Goal: Transaction & Acquisition: Purchase product/service

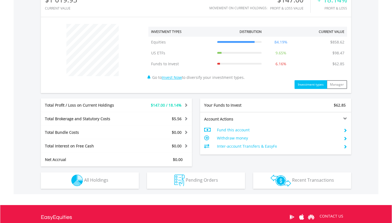
scroll to position [189, 0]
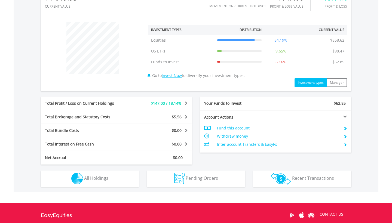
click at [83, 183] on img "button" at bounding box center [77, 179] width 12 height 12
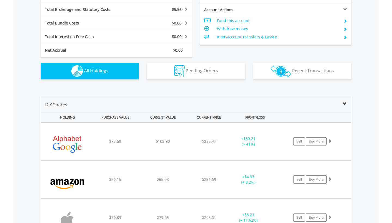
scroll to position [297, 0]
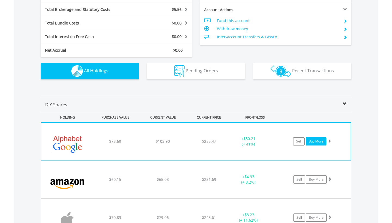
click at [315, 141] on link "Buy More" at bounding box center [316, 141] width 21 height 8
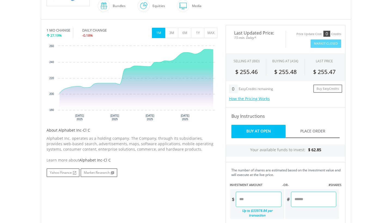
scroll to position [150, 0]
click at [249, 202] on input "number" at bounding box center [258, 199] width 45 height 15
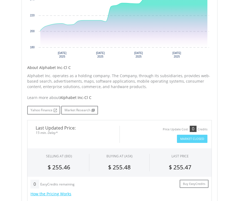
scroll to position [159, 0]
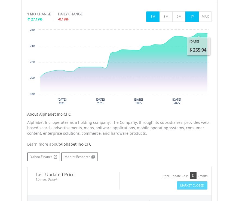
click at [191, 19] on button "1Y" at bounding box center [191, 16] width 13 height 10
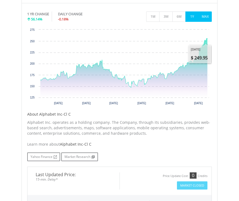
click at [208, 17] on button "MAX" at bounding box center [204, 16] width 13 height 10
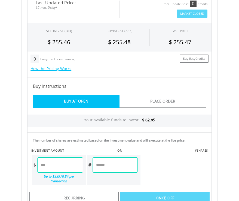
scroll to position [345, 0]
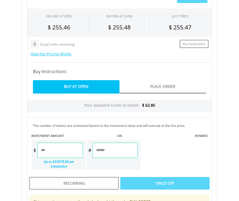
click at [75, 157] on input "number" at bounding box center [59, 149] width 45 height 15
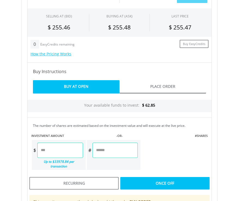
type input "*"
type input "****"
click at [128, 129] on div "Last Updated Price: 15-min. Delay* Price Update Cost: 0 Credits Market Closed S…" at bounding box center [119, 111] width 193 height 263
type input "******"
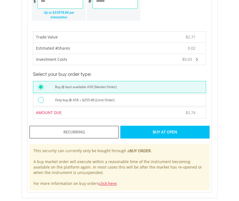
scroll to position [493, 0]
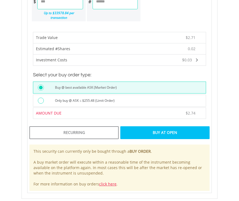
click at [115, 99] on label "Only buy @ ASK ≤ $255.48 (Limit Order)" at bounding box center [83, 100] width 63 height 6
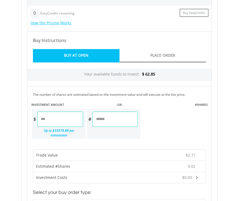
scroll to position [482, 0]
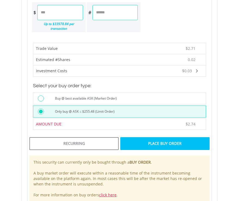
click at [157, 141] on div "Place Buy Order" at bounding box center [164, 143] width 89 height 13
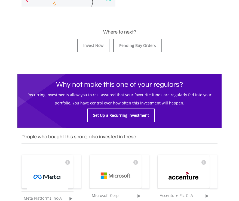
scroll to position [257, 0]
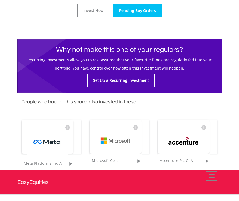
click at [139, 11] on link "Pending Buy Orders" at bounding box center [137, 11] width 49 height 14
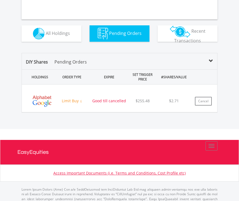
scroll to position [265, 0]
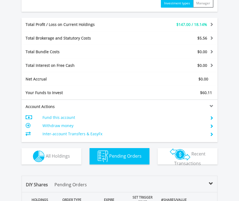
scroll to position [52, 65]
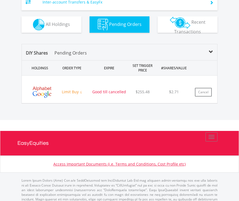
click at [62, 22] on span "All Holdings" at bounding box center [58, 24] width 24 height 6
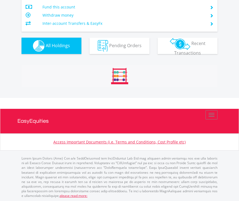
scroll to position [445, 0]
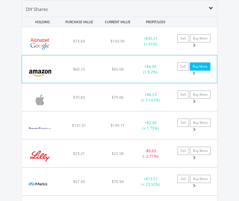
click at [199, 66] on link "Buy More" at bounding box center [200, 66] width 21 height 8
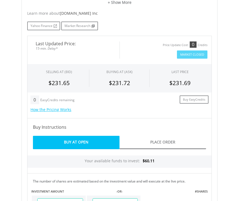
scroll to position [363, 0]
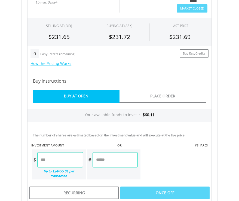
click at [53, 165] on input "number" at bounding box center [59, 159] width 45 height 15
type input "*"
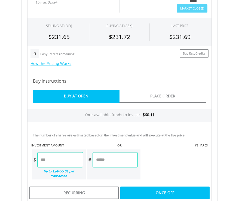
type input "****"
click at [82, 145] on div "Last Updated Price: 15-min. Delay* Price Update Cost: 0 Credits Market Closed S…" at bounding box center [119, 121] width 193 height 263
type input "******"
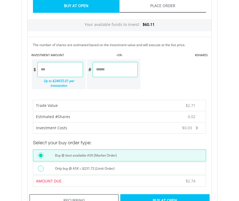
scroll to position [454, 0]
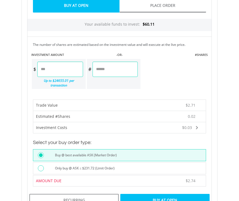
click at [83, 165] on label "Only buy @ ASK ≤ $231.72 (Limit Order)" at bounding box center [83, 168] width 63 height 6
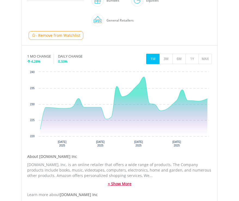
scroll to position [136, 0]
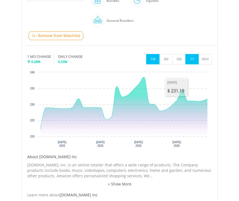
click at [192, 57] on button "1Y" at bounding box center [191, 59] width 13 height 10
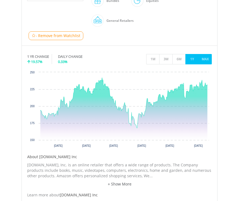
click at [205, 59] on button "MAX" at bounding box center [204, 59] width 13 height 10
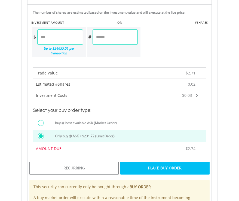
scroll to position [486, 0]
click at [195, 167] on div "Place Buy Order" at bounding box center [164, 167] width 89 height 13
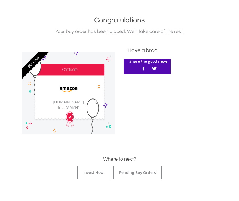
scroll to position [159, 0]
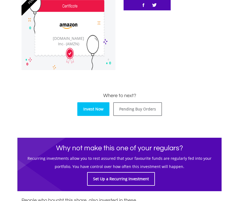
click at [93, 108] on link "Invest Now" at bounding box center [93, 109] width 32 height 14
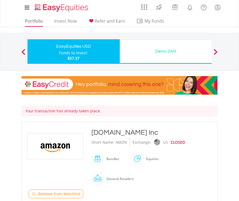
click at [31, 21] on link "Portfolio" at bounding box center [34, 22] width 22 height 8
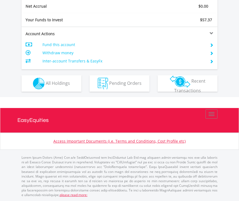
scroll to position [337, 0]
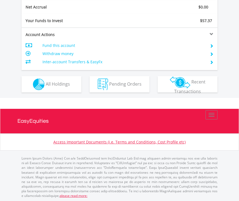
click at [136, 88] on button "Pending Orders Pending Orders" at bounding box center [120, 84] width 60 height 16
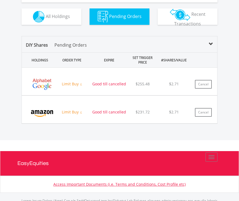
click at [68, 24] on button "Holdings All Holdings" at bounding box center [51, 16] width 60 height 16
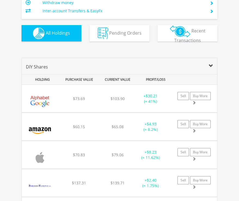
scroll to position [445, 0]
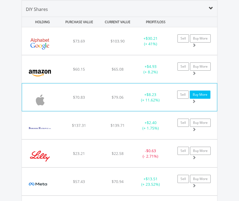
click at [206, 96] on link "Buy More" at bounding box center [200, 94] width 21 height 8
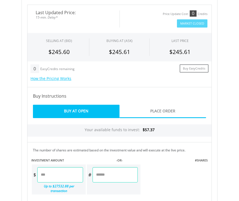
scroll to position [349, 0]
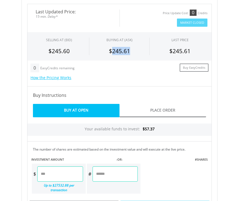
drag, startPoint x: 112, startPoint y: 50, endPoint x: 131, endPoint y: 51, distance: 19.1
click at [131, 51] on div "$245.61" at bounding box center [119, 51] width 52 height 8
click at [79, 177] on input "number" at bounding box center [59, 173] width 45 height 15
type input "****"
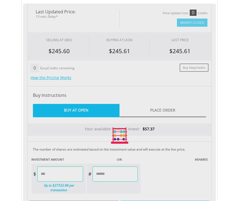
click at [97, 155] on div "Last Updated Price: 15-min. Delay* Price Update Cost: 0 Credits Market Closed S…" at bounding box center [119, 135] width 193 height 263
type input "*****"
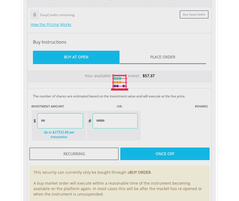
scroll to position [513, 0]
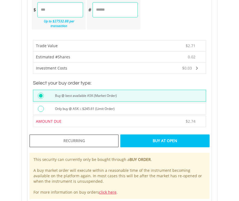
click at [168, 107] on div "Only buy @ ASK ≤ $245.61 (Limit Order)" at bounding box center [129, 109] width 154 height 7
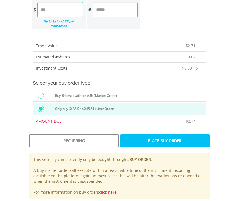
click at [168, 143] on div "Place Buy Order" at bounding box center [164, 140] width 89 height 13
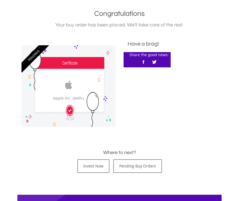
scroll to position [185, 0]
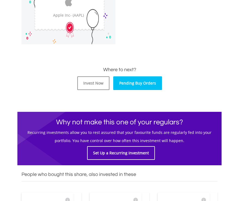
click at [147, 80] on link "Pending Buy Orders" at bounding box center [137, 83] width 49 height 14
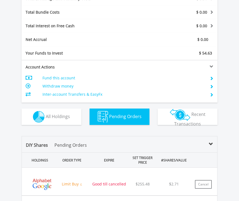
scroll to position [305, 0]
click at [54, 116] on span "All Holdings" at bounding box center [58, 116] width 24 height 6
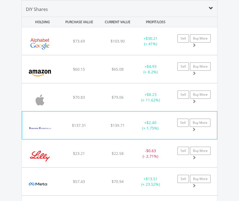
scroll to position [448, 0]
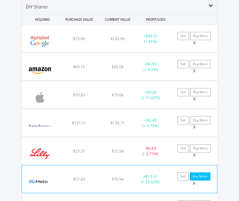
click at [202, 174] on link "Buy More" at bounding box center [200, 176] width 21 height 8
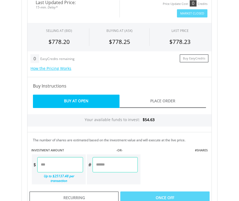
scroll to position [359, 0]
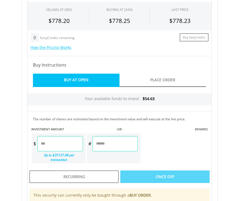
click at [74, 151] on input "number" at bounding box center [59, 143] width 45 height 15
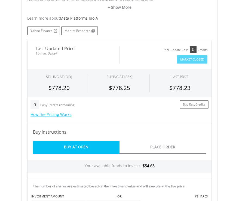
scroll to position [128, 0]
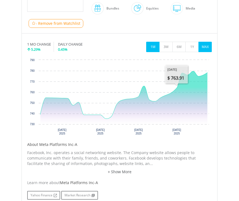
click at [209, 45] on button "MAX" at bounding box center [204, 47] width 13 height 10
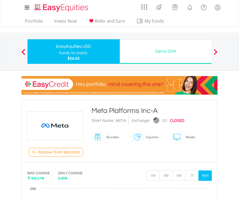
scroll to position [0, 0]
click at [23, 50] on span at bounding box center [23, 52] width 4 height 6
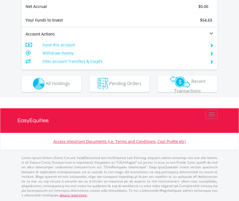
scroll to position [337, 0]
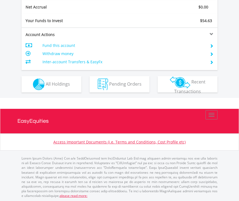
click at [62, 79] on button "Holdings All Holdings" at bounding box center [51, 84] width 60 height 16
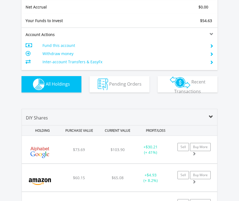
scroll to position [445, 0]
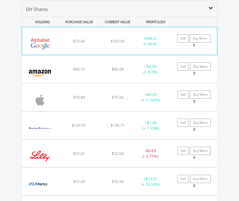
click at [156, 42] on div "+ $30.21 (+ 41%)" at bounding box center [150, 41] width 34 height 11
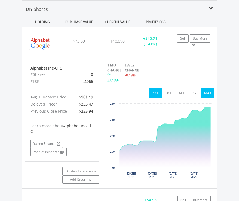
click at [209, 95] on button "MAX" at bounding box center [207, 93] width 13 height 10
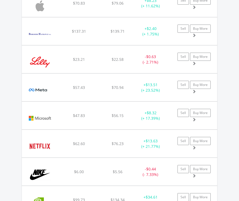
scroll to position [723, 0]
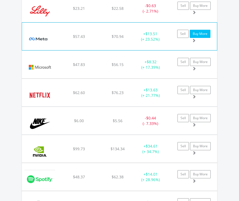
click at [204, 32] on link "Buy More" at bounding box center [200, 34] width 21 height 8
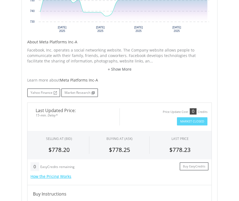
scroll to position [344, 0]
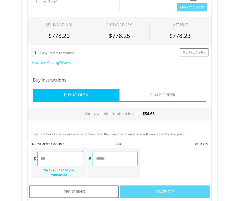
click at [61, 159] on input "number" at bounding box center [59, 158] width 45 height 15
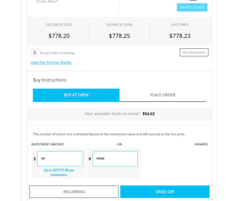
type input "****"
click at [140, 77] on div "Last Updated Price: 15-min. Delay* Price Update Cost: 0 Credits Market Closed S…" at bounding box center [119, 120] width 193 height 263
type input "******"
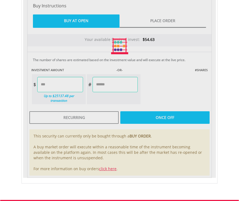
scroll to position [430, 0]
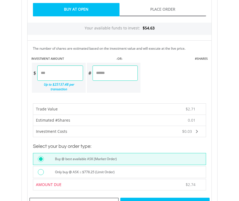
click at [172, 171] on div "Only buy @ ASK ≤ $778.25 (Limit Order)" at bounding box center [129, 172] width 154 height 7
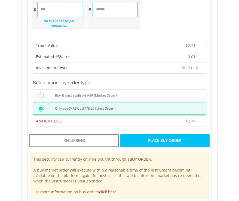
scroll to position [494, 0]
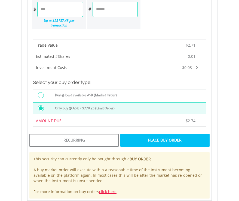
click at [149, 140] on div "Place Buy Order" at bounding box center [164, 140] width 89 height 13
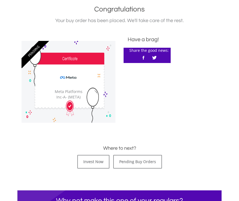
scroll to position [148, 0]
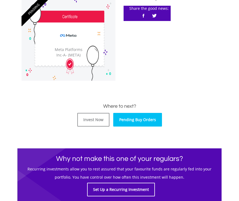
click at [133, 123] on link "Pending Buy Orders" at bounding box center [137, 120] width 49 height 14
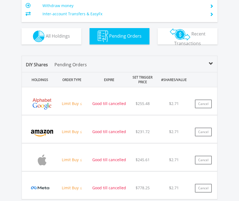
scroll to position [383, 0]
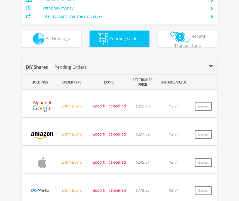
click at [65, 40] on span "All Holdings" at bounding box center [58, 38] width 24 height 6
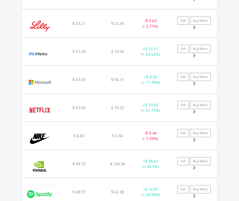
scroll to position [589, 0]
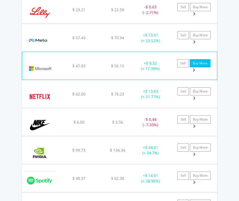
click at [202, 60] on link "Buy More" at bounding box center [200, 63] width 21 height 8
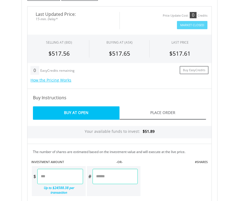
scroll to position [327, 0]
click at [57, 180] on input "number" at bounding box center [59, 175] width 45 height 15
type input "****"
type input "******"
click at [79, 164] on div "Last Updated Price: 15-min. Delay* Price Update Cost: 0 Credits Market Closed S…" at bounding box center [119, 137] width 193 height 263
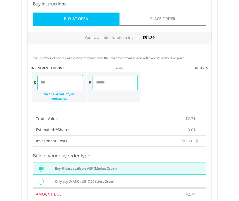
scroll to position [421, 0]
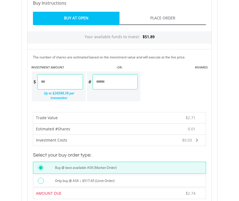
click at [167, 175] on div "Only buy @ ASK ≤ $517.65 (Limit Order)" at bounding box center [119, 180] width 173 height 12
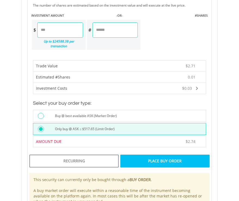
scroll to position [484, 0]
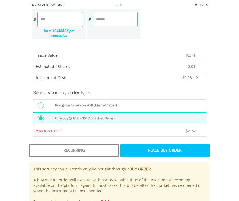
click at [170, 148] on div "Place Buy Order" at bounding box center [164, 150] width 89 height 13
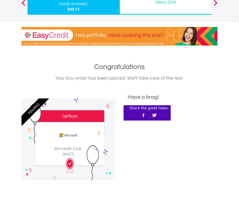
scroll to position [139, 0]
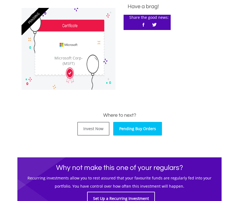
click at [152, 131] on link "Pending Buy Orders" at bounding box center [137, 129] width 49 height 14
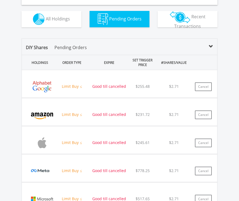
scroll to position [278, 0]
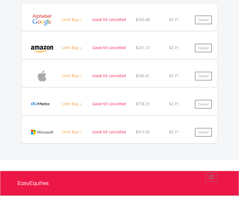
scroll to position [414, 0]
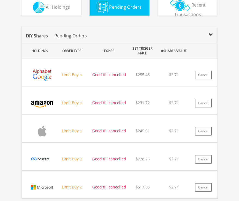
click at [67, 10] on button "Holdings All Holdings" at bounding box center [51, 7] width 60 height 16
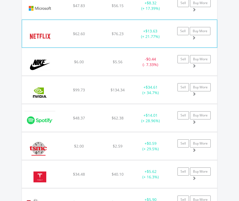
scroll to position [654, 0]
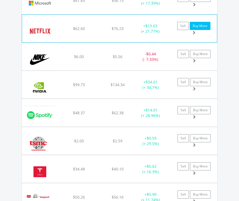
click at [202, 24] on link "Buy More" at bounding box center [200, 26] width 21 height 8
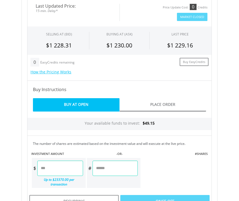
scroll to position [377, 0]
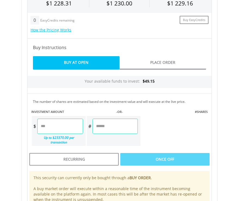
click at [59, 131] on input "number" at bounding box center [59, 125] width 45 height 15
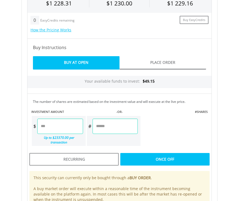
type input "****"
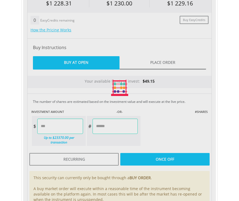
click at [121, 84] on div "Last Updated Price: 15-min. Delay* Price Update Cost: 0 Credits Market Closed S…" at bounding box center [119, 87] width 193 height 263
type input "******"
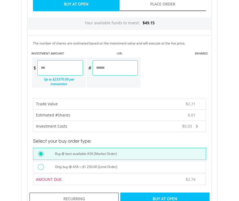
scroll to position [436, 0]
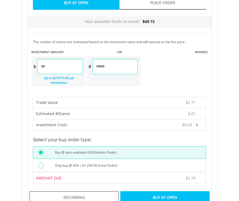
click at [156, 162] on div "Only buy @ ASK ≤ $1 230.00 (Limit Order)" at bounding box center [129, 165] width 154 height 7
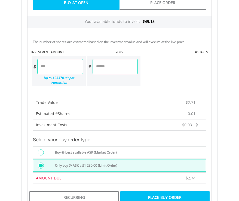
click at [199, 196] on div "Place Buy Order" at bounding box center [164, 197] width 89 height 13
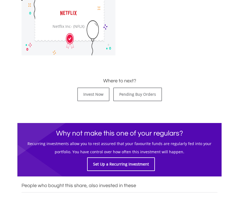
scroll to position [187, 0]
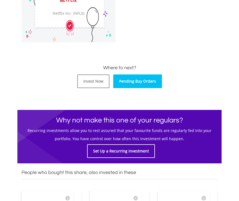
click at [141, 78] on link "Pending Buy Orders" at bounding box center [137, 81] width 49 height 14
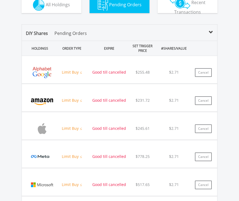
scroll to position [416, 0]
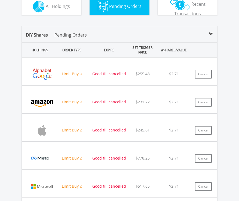
click at [53, 11] on button "Holdings All Holdings" at bounding box center [51, 6] width 60 height 16
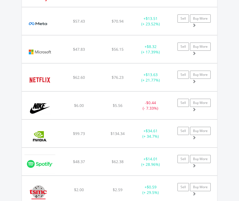
scroll to position [634, 0]
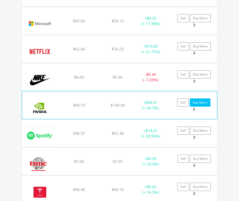
click at [201, 103] on link "Buy More" at bounding box center [200, 102] width 21 height 8
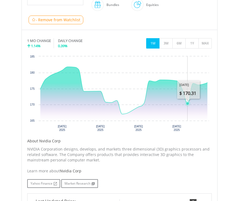
scroll to position [140, 0]
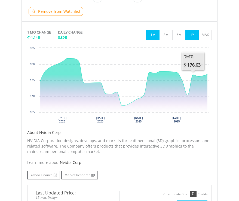
click at [191, 38] on button "1Y" at bounding box center [191, 35] width 13 height 10
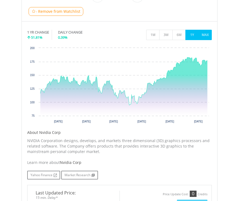
click at [206, 34] on button "MAX" at bounding box center [204, 35] width 13 height 10
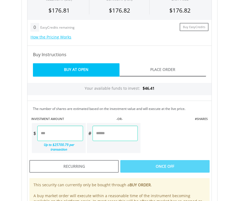
scroll to position [365, 0]
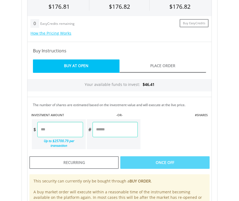
click at [83, 130] on input "number" at bounding box center [59, 129] width 45 height 15
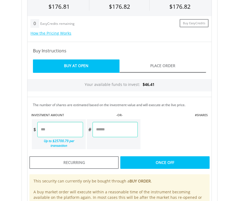
type input "****"
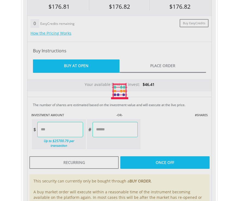
click at [169, 109] on div "Last Updated Price: 15-min. Delay* Price Update Cost: 0 Credits Market Closed S…" at bounding box center [119, 90] width 193 height 263
type input "******"
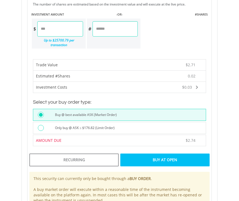
scroll to position [466, 0]
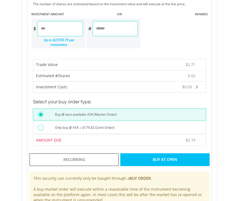
click at [168, 124] on div "Only buy @ ASK ≤ $176.82 (Limit Order)" at bounding box center [129, 127] width 154 height 7
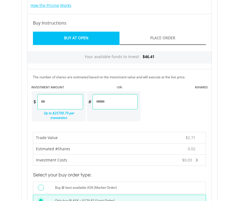
scroll to position [412, 0]
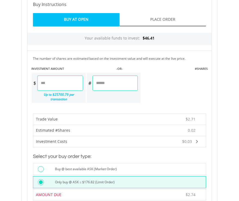
click at [71, 87] on input "****" at bounding box center [59, 82] width 45 height 15
type input "*"
type input "****"
click at [136, 66] on div "Last Updated Price: 15-min. Delay* Price Update Cost: 0 Credits Market Closed S…" at bounding box center [119, 93] width 193 height 361
type input "******"
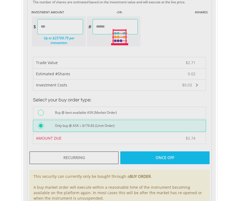
scroll to position [472, 0]
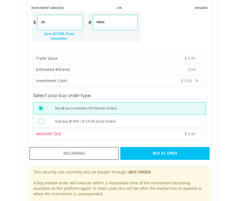
click at [189, 121] on div "Only buy @ ASK ≤ $ 176.82 (Limit Order)" at bounding box center [129, 121] width 154 height 7
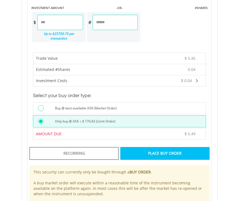
click at [184, 150] on div "Place Buy Order" at bounding box center [164, 153] width 89 height 13
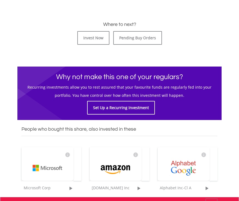
scroll to position [231, 0]
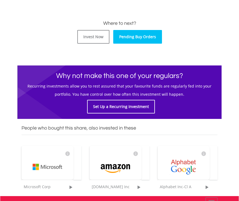
click at [125, 39] on link "Pending Buy Orders" at bounding box center [137, 37] width 49 height 14
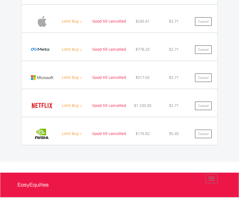
scroll to position [478, 0]
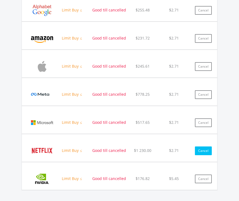
click at [205, 149] on button "Cancel" at bounding box center [203, 150] width 17 height 9
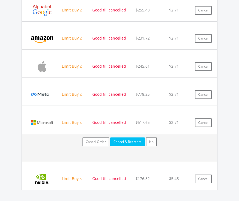
click at [126, 141] on button "Cancel & Recreate" at bounding box center [127, 141] width 35 height 9
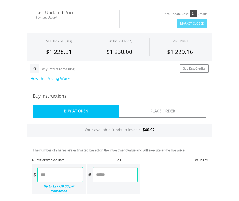
scroll to position [326, 0]
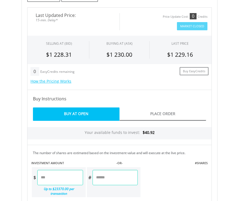
click at [78, 176] on input "number" at bounding box center [59, 177] width 45 height 15
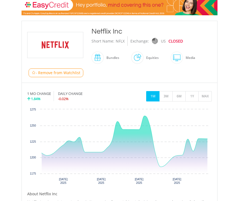
scroll to position [88, 0]
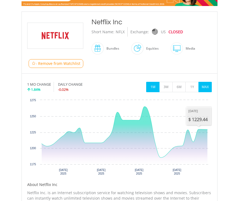
click at [207, 85] on button "MAX" at bounding box center [204, 87] width 13 height 10
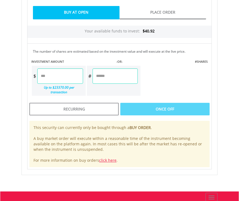
scroll to position [485, 0]
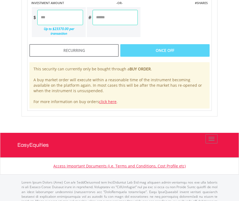
click at [70, 25] on input "number" at bounding box center [59, 17] width 45 height 15
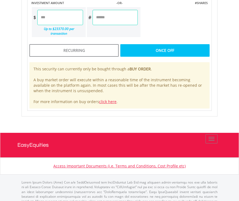
type input "****"
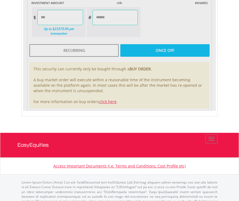
type input "******"
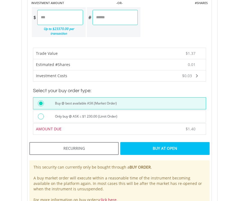
click at [64, 22] on input "****" at bounding box center [59, 17] width 45 height 15
type input "****"
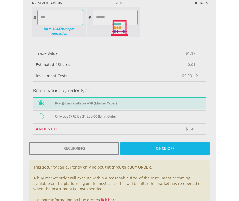
click at [199, 26] on div "Last Updated Price: 15-min. Delay* Price Update Cost: 0 Credits Market Closed S…" at bounding box center [119, 28] width 193 height 361
type input "*****"
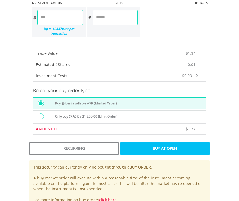
click at [148, 110] on div "Only buy @ ASK ≤ $1 230.00 (Limit Order)" at bounding box center [119, 116] width 173 height 12
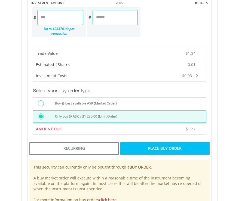
click at [153, 149] on div "Place Buy Order" at bounding box center [164, 148] width 89 height 13
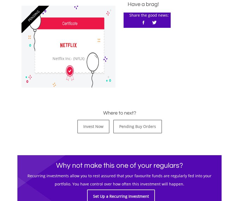
scroll to position [263, 0]
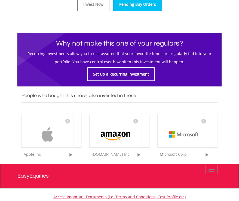
click at [155, 8] on link "Pending Buy Orders" at bounding box center [137, 5] width 49 height 14
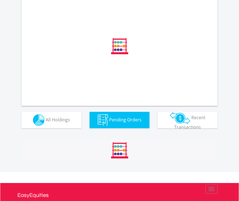
scroll to position [211, 0]
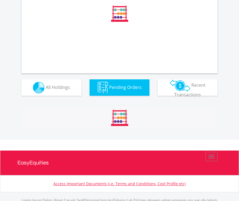
click at [71, 84] on button "Holdings All Holdings" at bounding box center [51, 87] width 60 height 16
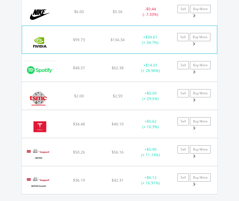
scroll to position [703, 0]
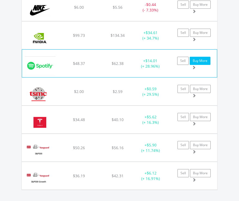
click at [202, 60] on link "Buy More" at bounding box center [200, 61] width 21 height 8
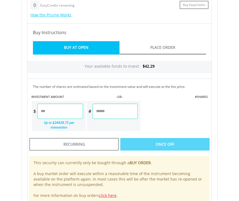
scroll to position [440, 0]
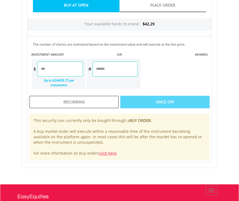
click at [54, 74] on input "number" at bounding box center [59, 68] width 45 height 15
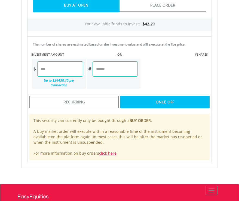
type input "****"
type input "******"
click at [105, 63] on div "Last Updated Price: 15-min. Delay* Price Update Cost: 0 Credits Market Closed S…" at bounding box center [119, 30] width 193 height 263
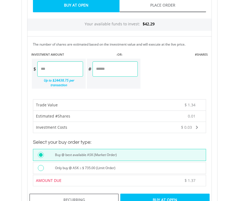
click at [115, 169] on label "Only buy @ ASK ≤ $ 735.00 (Limit Order)" at bounding box center [84, 168] width 64 height 6
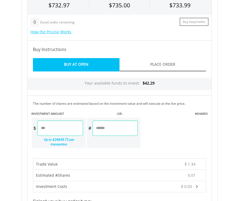
scroll to position [486, 0]
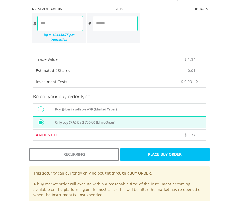
click at [168, 154] on div "Place Buy Order" at bounding box center [164, 154] width 89 height 13
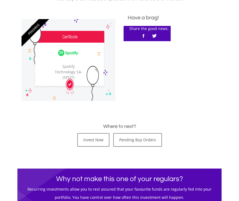
scroll to position [142, 0]
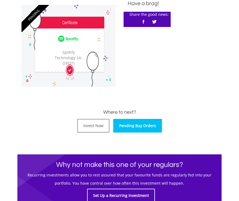
click at [144, 126] on link "Pending Buy Orders" at bounding box center [137, 126] width 49 height 14
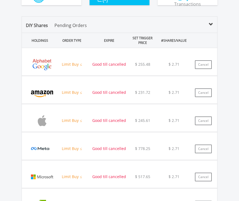
scroll to position [388, 0]
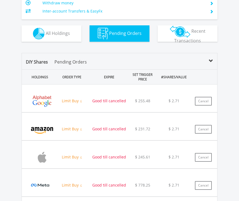
click at [72, 35] on button "Holdings All Holdings" at bounding box center [51, 33] width 60 height 16
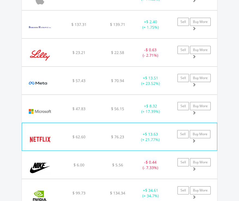
scroll to position [534, 0]
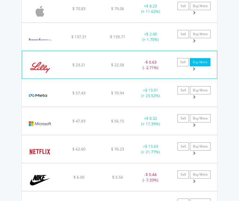
click at [203, 62] on link "Buy More" at bounding box center [200, 62] width 21 height 8
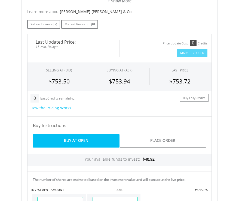
scroll to position [315, 0]
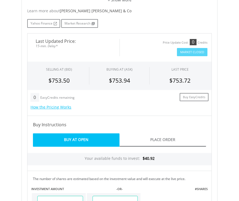
click at [77, 195] on input "number" at bounding box center [59, 202] width 45 height 15
type input "****"
click at [132, 153] on div "Last Updated Price: 15-min. Delay* Price Update Cost: 0 Credits Market Closed S…" at bounding box center [119, 164] width 193 height 263
type input "******"
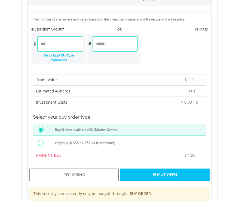
scroll to position [475, 0]
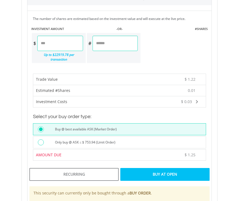
click at [132, 139] on div "Only buy @ ASK ≤ $ 753.94 (Limit Order)" at bounding box center [129, 142] width 154 height 7
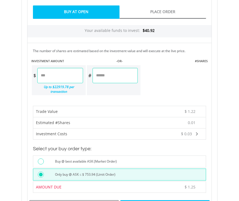
scroll to position [444, 0]
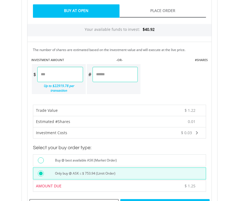
click at [178, 199] on div "Place Buy Order" at bounding box center [164, 205] width 89 height 13
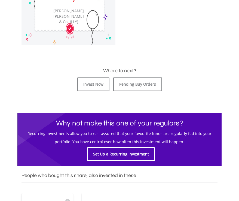
scroll to position [232, 0]
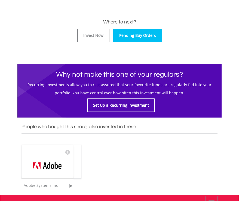
click at [141, 38] on link "Pending Buy Orders" at bounding box center [137, 36] width 49 height 14
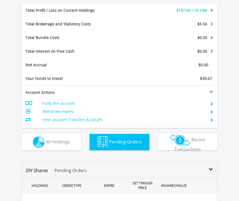
scroll to position [52, 65]
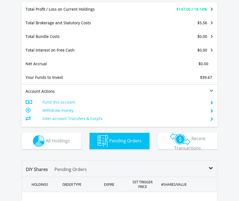
click at [60, 144] on button "Holdings All Holdings" at bounding box center [51, 141] width 60 height 16
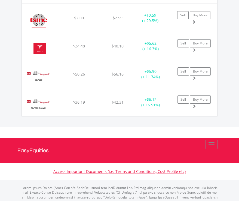
scroll to position [780, 0]
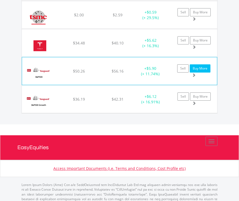
click at [206, 68] on link "Buy More" at bounding box center [200, 68] width 21 height 8
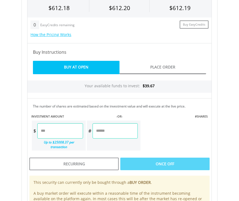
scroll to position [371, 0]
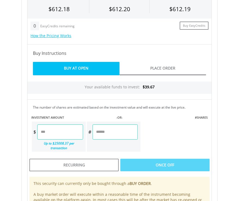
click at [73, 133] on input "number" at bounding box center [59, 131] width 45 height 15
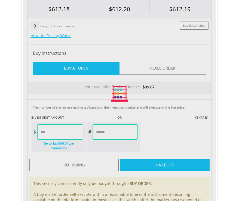
type input "****"
type input "******"
click at [100, 114] on div "Last Updated Price: 15-min. Delay* Price Update Cost: 0 Credits Market Closed S…" at bounding box center [119, 93] width 193 height 263
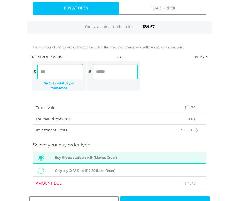
scroll to position [432, 0]
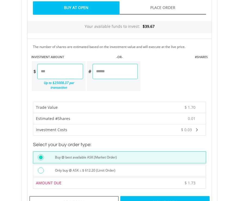
click at [99, 168] on label "Only buy @ ASK ≤ $ 612.20 (Limit Order)" at bounding box center [84, 170] width 64 height 6
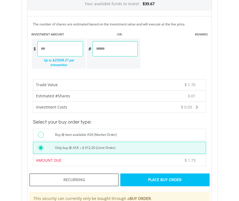
scroll to position [480, 0]
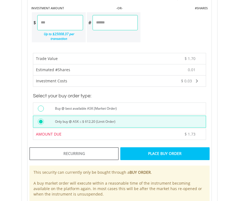
click at [151, 154] on div "Place Buy Order" at bounding box center [164, 153] width 89 height 13
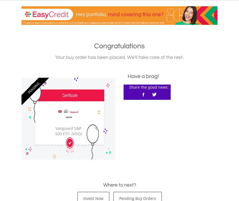
scroll to position [149, 0]
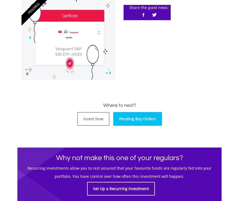
click at [141, 115] on link "Pending Buy Orders" at bounding box center [137, 119] width 49 height 14
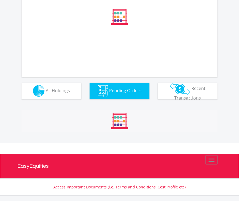
scroll to position [217, 0]
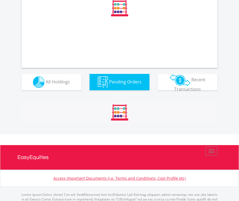
click at [63, 79] on span "All Holdings" at bounding box center [58, 81] width 24 height 6
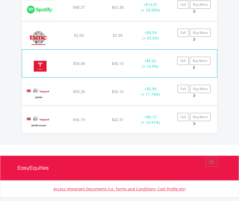
scroll to position [802, 0]
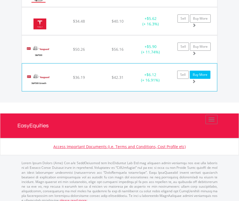
click at [206, 75] on link "Buy More" at bounding box center [200, 74] width 21 height 8
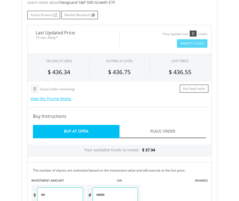
scroll to position [286, 0]
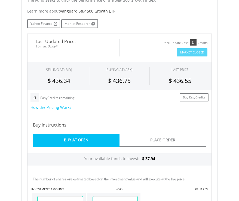
click at [73, 131] on div "Buy Instructions" at bounding box center [119, 124] width 184 height 17
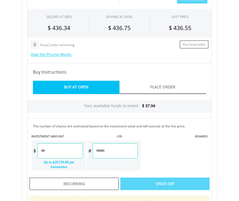
scroll to position [348, 0]
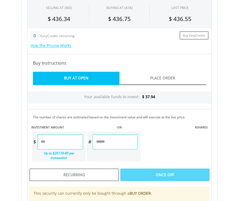
click at [65, 146] on input "number" at bounding box center [59, 141] width 45 height 15
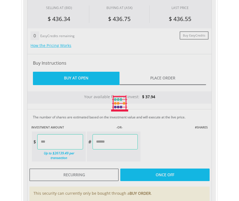
type input "****"
type input "******"
click at [132, 117] on div "Last Updated Price: 15-min. Delay* Price Update Cost: 0 Credits Market Closed S…" at bounding box center [119, 103] width 193 height 263
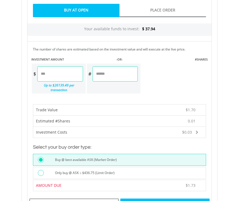
scroll to position [475, 0]
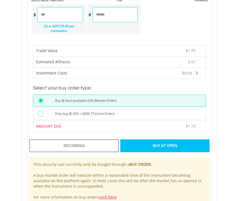
click at [190, 113] on div "Only buy @ ASK ≤ $436.75 (Limit Order)" at bounding box center [129, 113] width 154 height 7
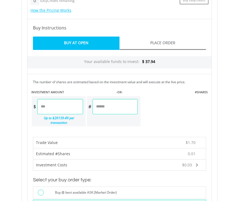
scroll to position [384, 0]
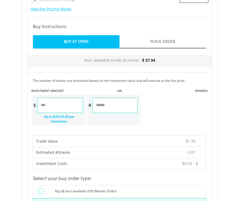
click at [52, 110] on input "****" at bounding box center [59, 104] width 45 height 15
type input "*"
type input "****"
click at [107, 77] on div "Last Updated Price: 15-min. Delay* Price Update Cost: 0 Credits Market Closed S…" at bounding box center [119, 115] width 193 height 361
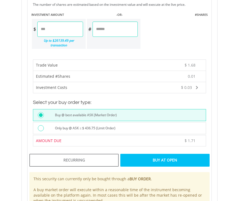
scroll to position [461, 0]
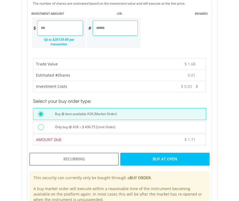
click at [115, 125] on label "Only buy @ ASK ≤ $ 436.75 (Limit Order)" at bounding box center [84, 127] width 64 height 6
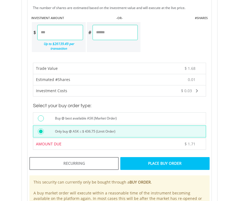
scroll to position [457, 0]
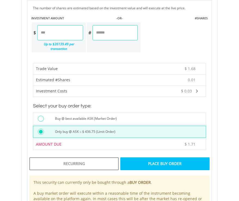
click at [150, 165] on div "Place Buy Order" at bounding box center [164, 163] width 89 height 13
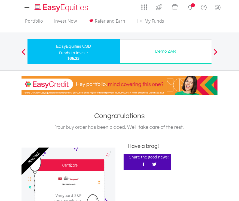
scroll to position [168, 0]
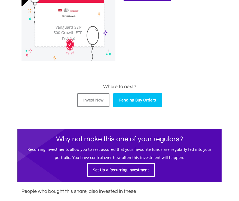
click at [144, 103] on link "Pending Buy Orders" at bounding box center [137, 100] width 49 height 14
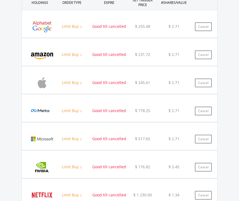
scroll to position [466, 0]
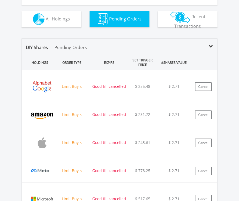
click at [51, 13] on button "Holdings All Holdings" at bounding box center [51, 19] width 60 height 16
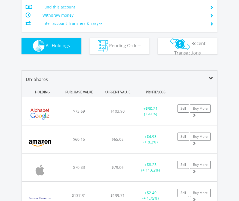
scroll to position [445, 0]
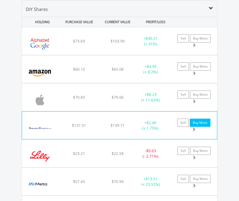
click at [199, 123] on link "Buy More" at bounding box center [200, 122] width 21 height 8
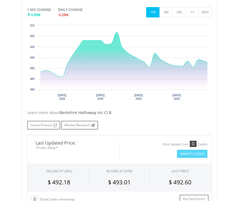
scroll to position [134, 0]
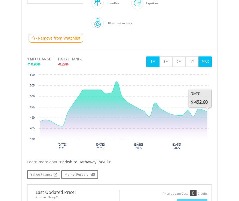
click at [205, 63] on button "MAX" at bounding box center [204, 61] width 13 height 10
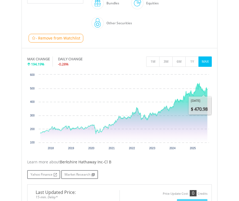
click at [194, 67] on div "MAX CHANGE 194.19% DAILY CHANGE -0.28% 1M 3M 6M 1Y MAX" at bounding box center [119, 63] width 184 height 18
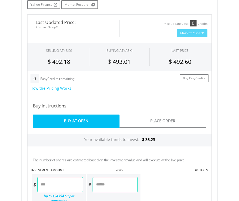
scroll to position [339, 0]
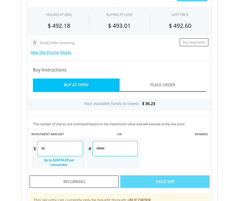
click at [77, 151] on input "number" at bounding box center [59, 148] width 45 height 15
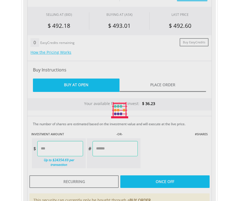
type input "****"
type input "******"
click at [105, 136] on div "Last Updated Price: 15-min. Delay* Price Update Cost: 0 Credits Market Closed S…" at bounding box center [119, 110] width 193 height 263
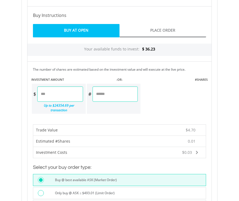
scroll to position [406, 0]
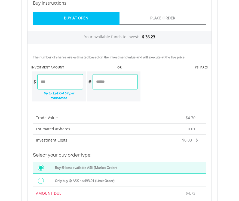
click at [63, 89] on input "****" at bounding box center [59, 81] width 45 height 15
click at [157, 68] on div "Last Updated Price: 15-min. Delay* Price Update Cost: 0 Credits Market Closed S…" at bounding box center [119, 92] width 193 height 361
click at [63, 84] on input "****" at bounding box center [59, 81] width 45 height 15
type input "****"
click at [100, 63] on div "Last Updated Price: 15-min. Delay* Price Update Cost: 0 Credits Market Closed S…" at bounding box center [119, 92] width 193 height 361
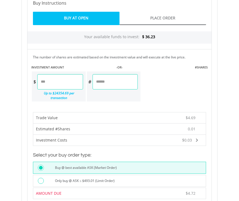
type input "******"
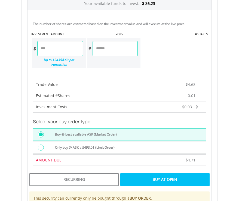
scroll to position [454, 0]
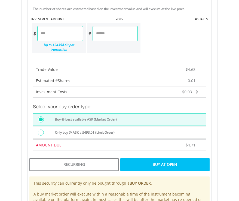
click at [158, 134] on div "Only buy @ ASK ≤ $493.01 (Limit Order)" at bounding box center [129, 132] width 154 height 7
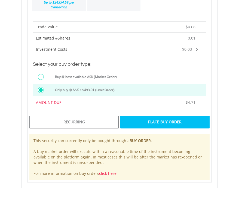
scroll to position [497, 0]
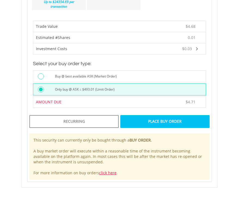
click at [157, 120] on div "Place Buy Order" at bounding box center [164, 121] width 89 height 13
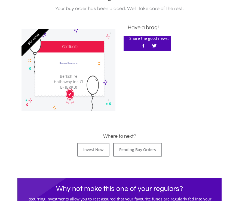
scroll to position [182, 0]
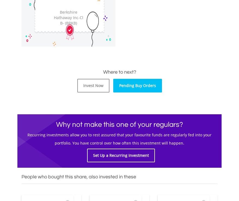
click at [144, 89] on link "Pending Buy Orders" at bounding box center [137, 86] width 49 height 14
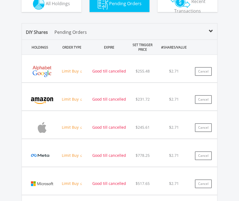
scroll to position [443, 0]
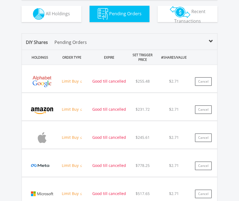
click at [64, 18] on button "Holdings All Holdings" at bounding box center [51, 14] width 60 height 16
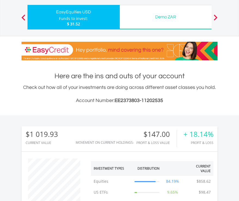
scroll to position [33, 0]
